Goal: Task Accomplishment & Management: Use online tool/utility

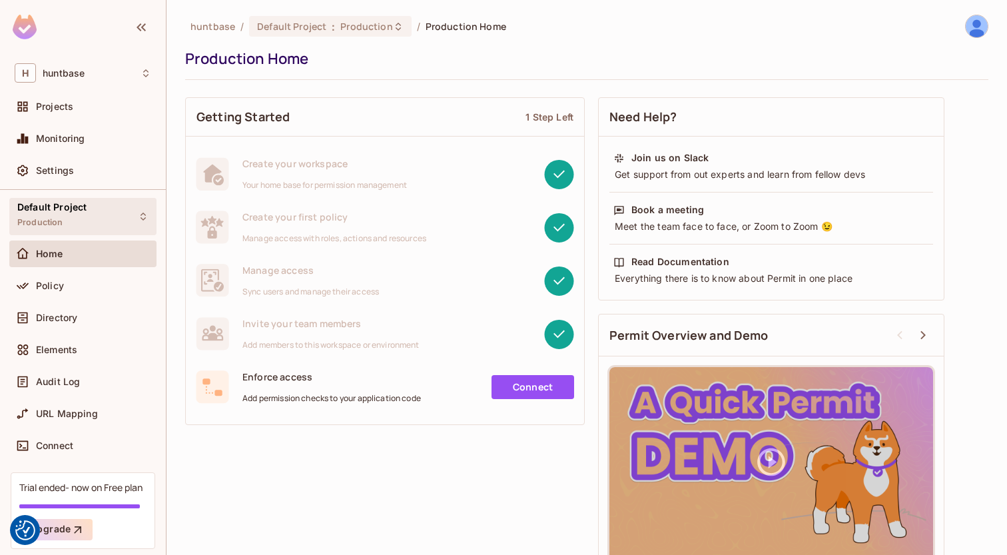
scroll to position [25, 0]
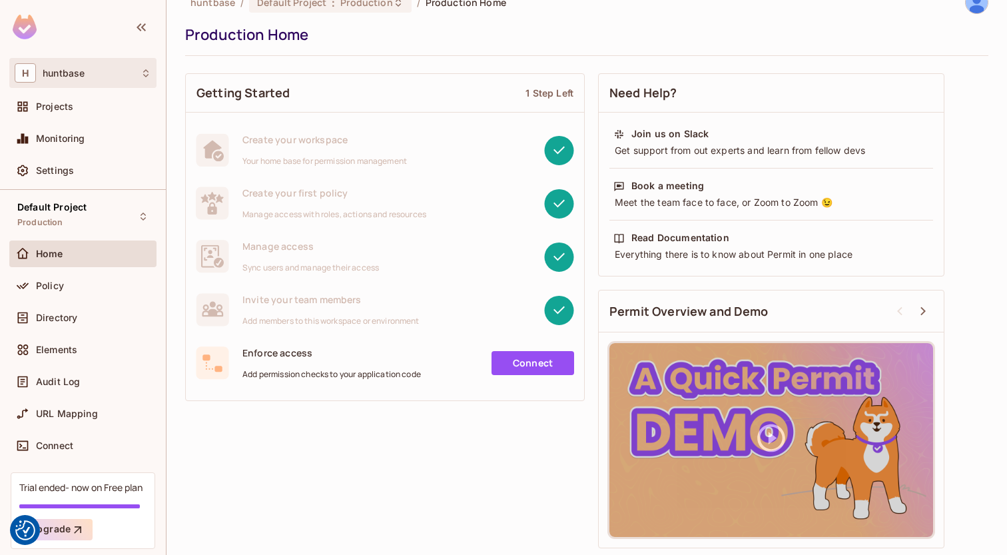
click at [103, 65] on div "H huntbase" at bounding box center [83, 72] width 136 height 19
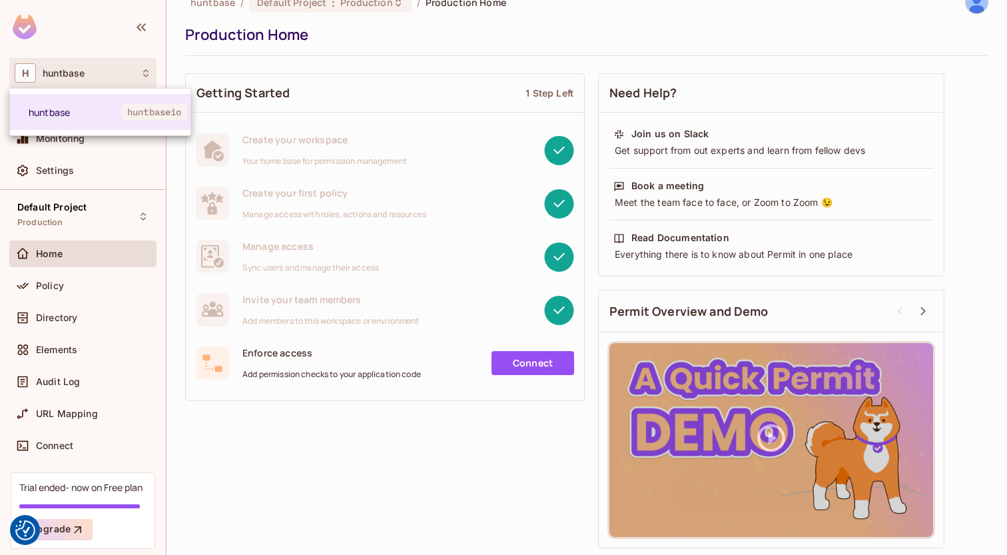
click at [104, 67] on div at bounding box center [503, 277] width 1007 height 555
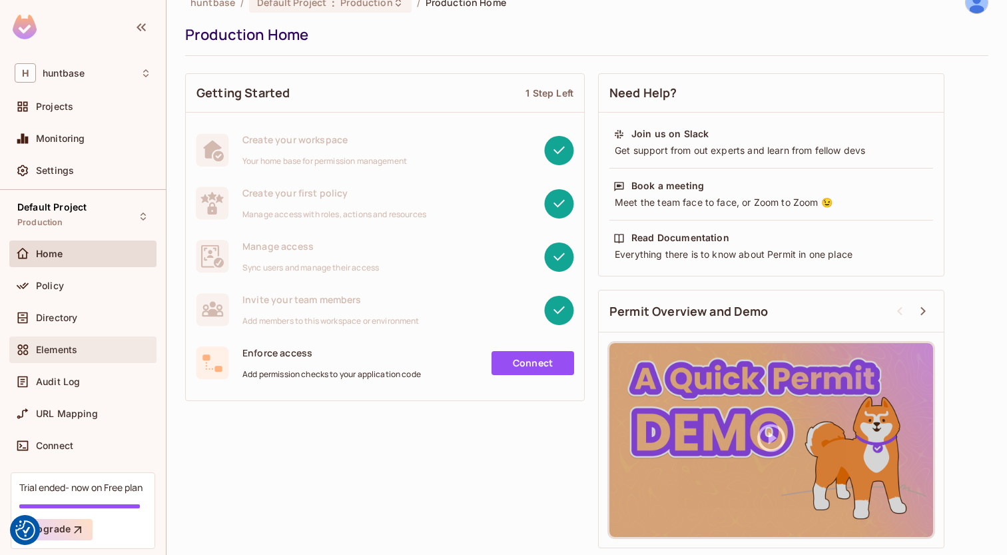
scroll to position [48, 0]
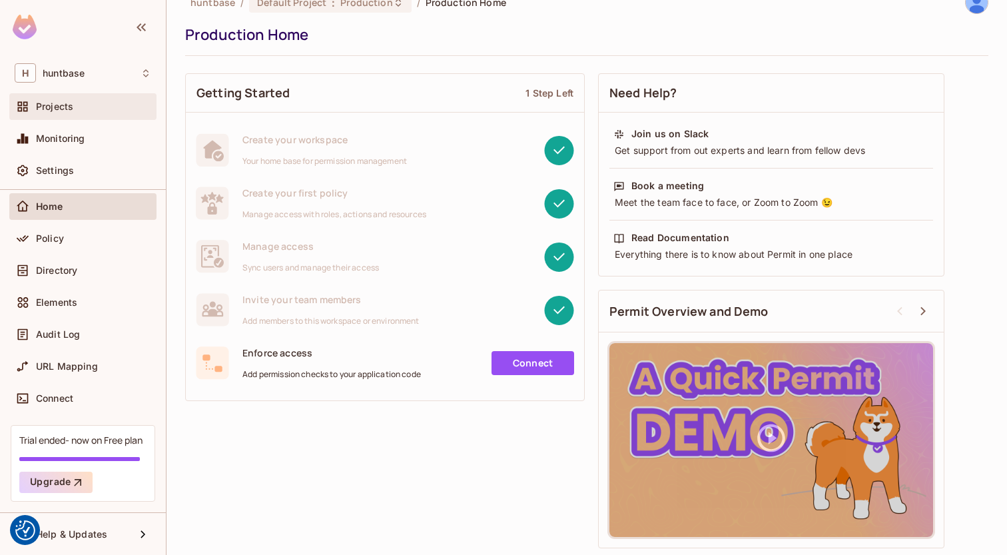
click at [88, 107] on div "Projects" at bounding box center [93, 106] width 115 height 11
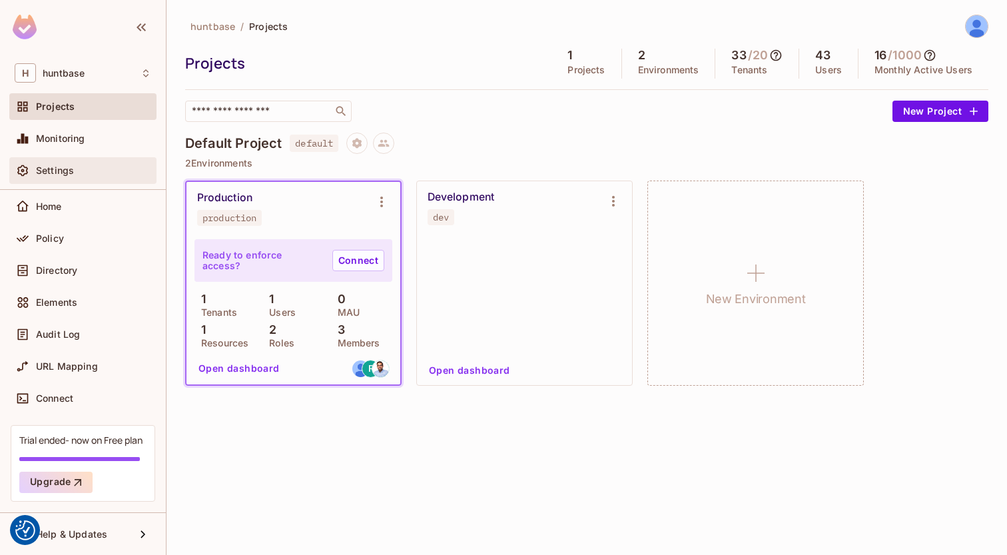
click at [86, 161] on div "Settings" at bounding box center [82, 170] width 147 height 27
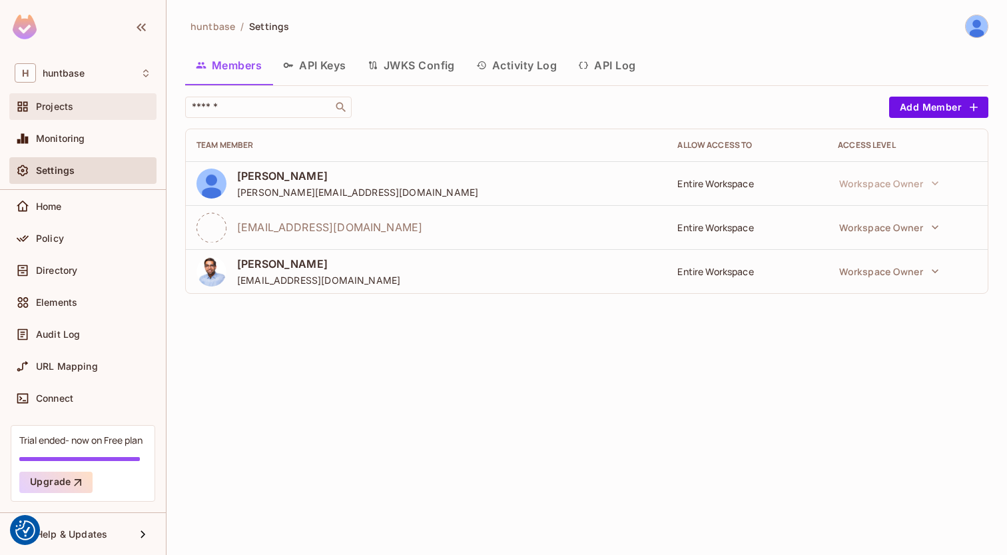
click at [101, 94] on div "Projects" at bounding box center [82, 106] width 147 height 27
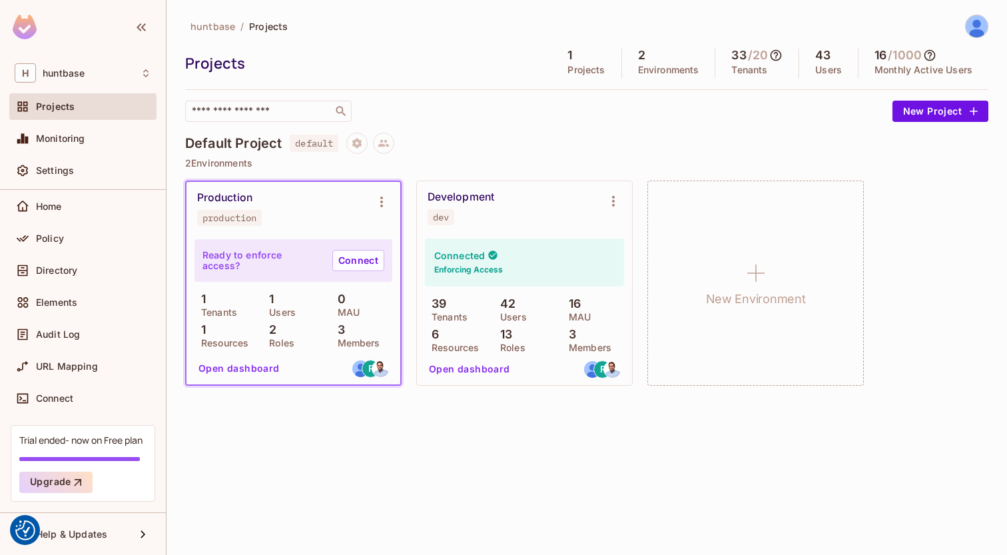
click at [279, 214] on div "Production production" at bounding box center [282, 208] width 171 height 35
click at [90, 132] on div "Monitoring" at bounding box center [83, 138] width 136 height 16
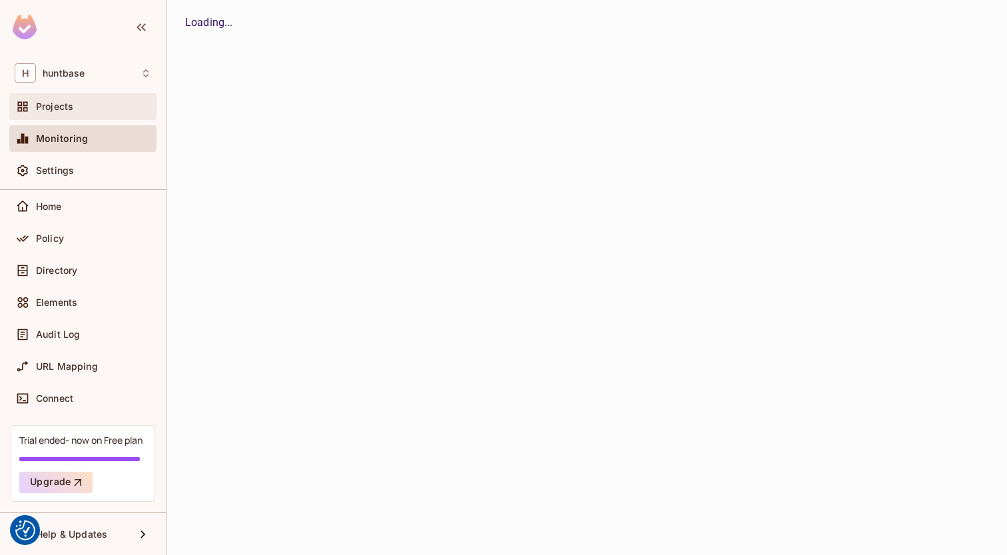
click at [99, 104] on div "Projects" at bounding box center [93, 106] width 115 height 11
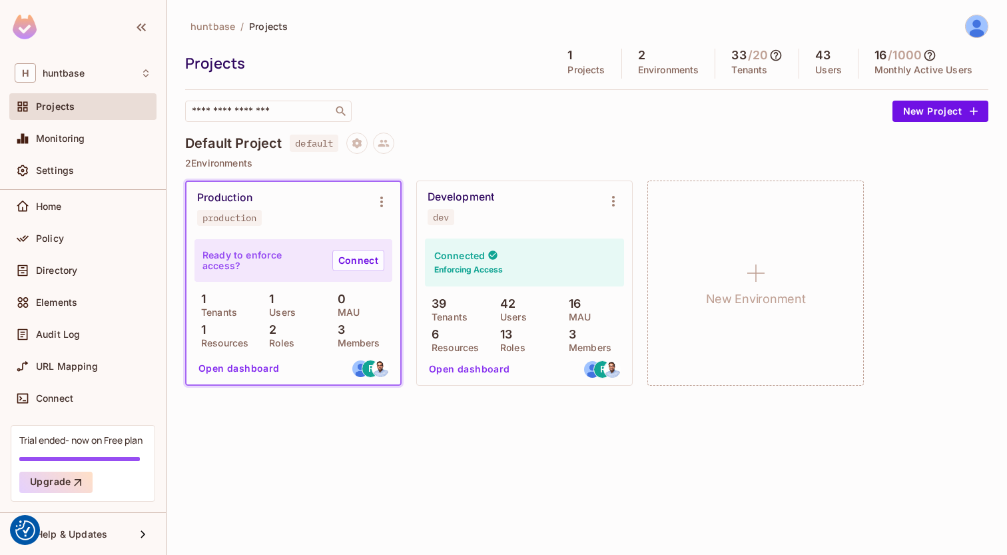
click at [523, 205] on div "Development dev" at bounding box center [513, 207] width 172 height 35
click at [491, 200] on div "Development" at bounding box center [460, 196] width 67 height 13
click at [620, 196] on button "Environment settings" at bounding box center [613, 201] width 27 height 27
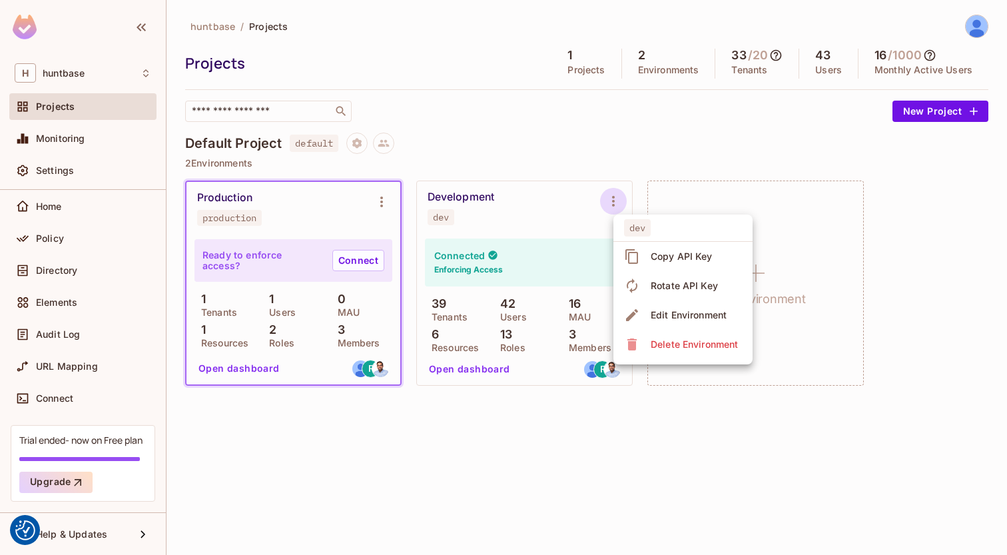
click at [618, 199] on div at bounding box center [503, 277] width 1007 height 555
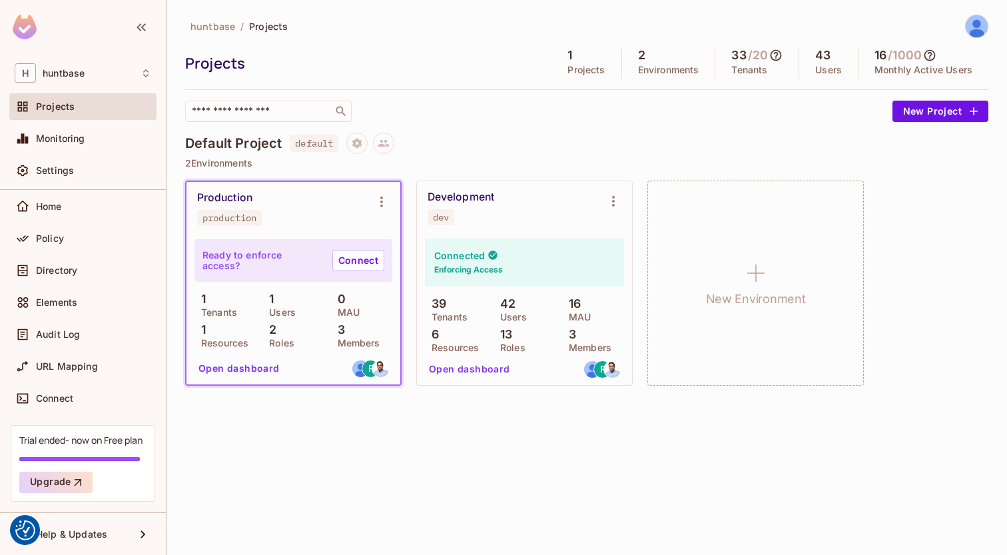
click at [256, 188] on div "Production production" at bounding box center [293, 208] width 214 height 53
click at [259, 202] on div "Production production" at bounding box center [282, 208] width 171 height 35
drag, startPoint x: 638, startPoint y: 189, endPoint x: 619, endPoint y: 194, distance: 20.0
click at [638, 189] on div "Production production Ready to enforce access? Connect 1 Tenants 1 Users 0 MAU …" at bounding box center [586, 282] width 803 height 205
click at [612, 197] on icon "Environment settings" at bounding box center [613, 201] width 3 height 11
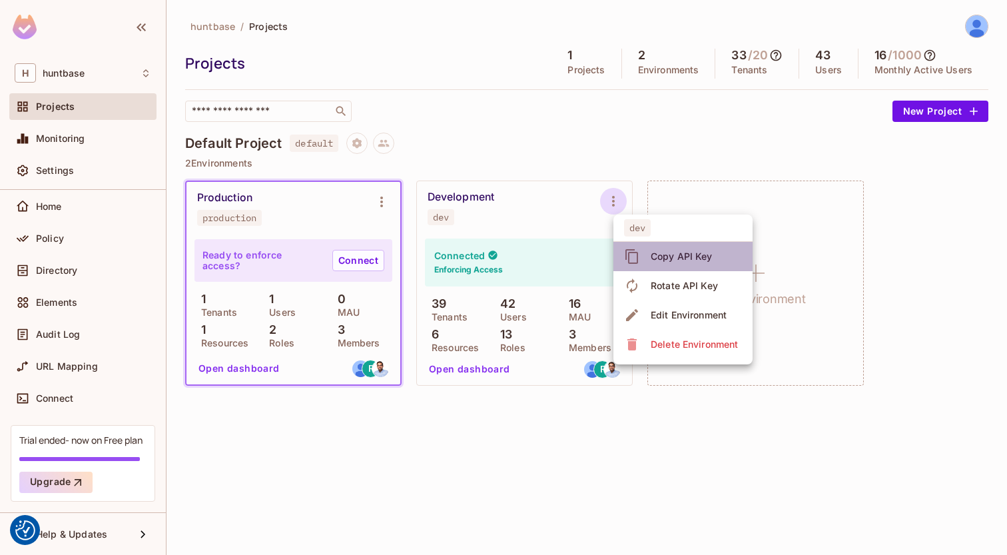
click at [688, 254] on div "Copy API Key" at bounding box center [681, 256] width 62 height 13
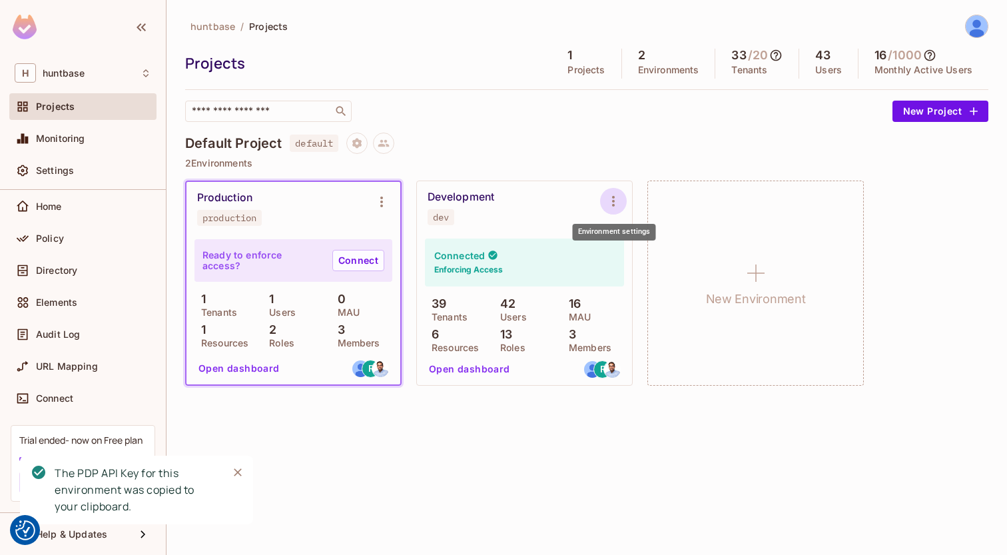
click at [612, 200] on icon "Environment settings" at bounding box center [613, 201] width 3 height 11
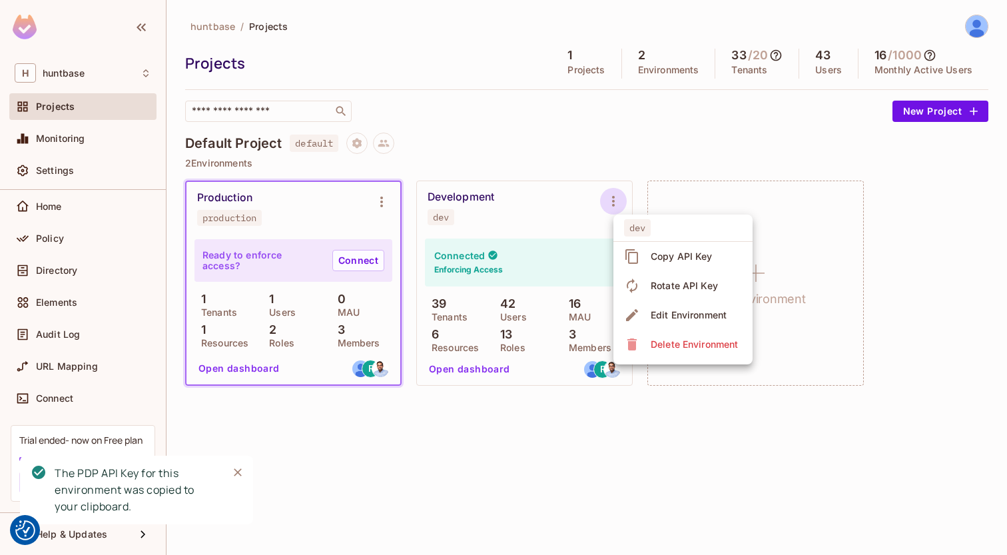
click at [478, 213] on div at bounding box center [503, 277] width 1007 height 555
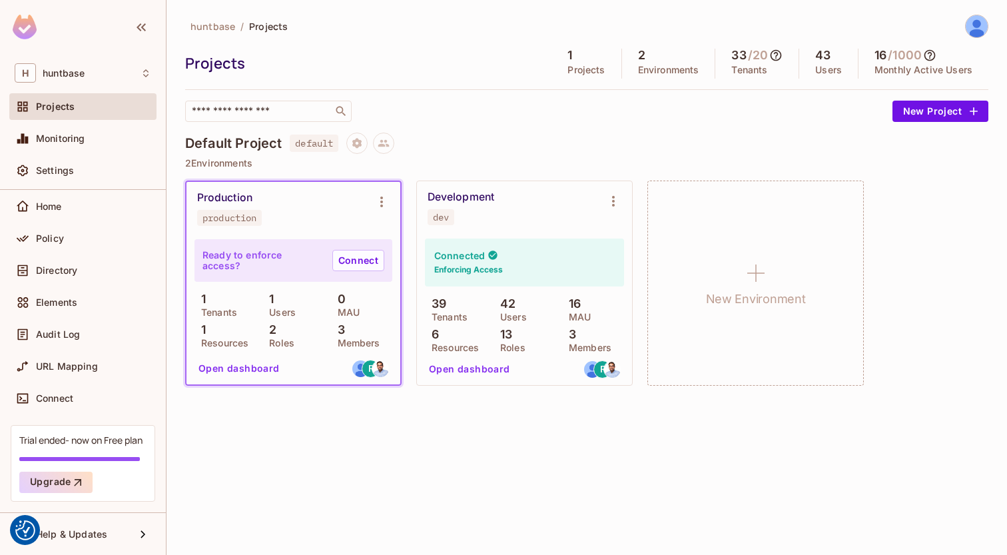
click at [437, 212] on div "dev" at bounding box center [441, 217] width 16 height 11
copy div "dev"
click at [610, 194] on icon "Environment settings" at bounding box center [613, 201] width 16 height 16
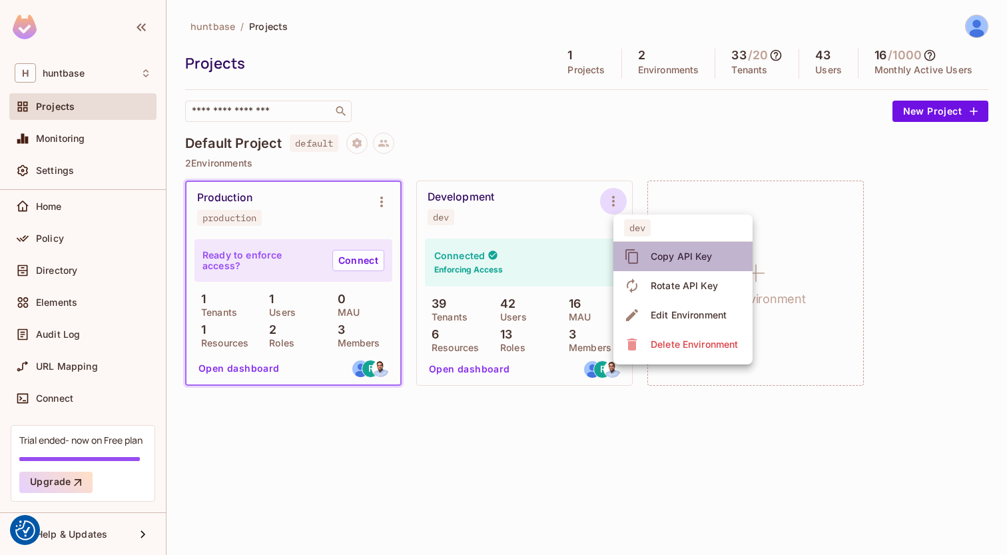
click at [691, 258] on div "Copy API Key" at bounding box center [681, 256] width 62 height 13
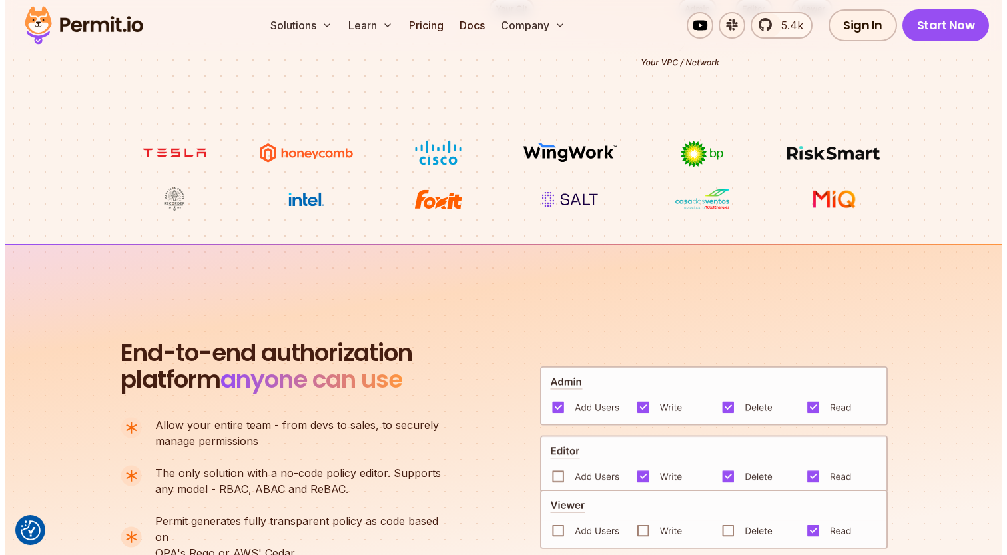
scroll to position [671, 0]
